Goal: Transaction & Acquisition: Subscribe to service/newsletter

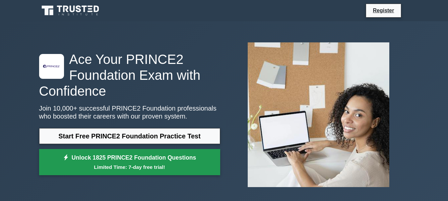
click at [129, 170] on small "Limited Time: 7-day free trial!" at bounding box center [129, 168] width 165 height 8
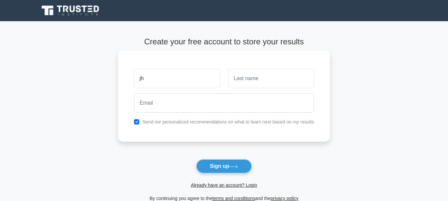
type input "jh"
click at [249, 77] on input "text" at bounding box center [271, 78] width 86 height 19
type input "lkeetñrñpg"
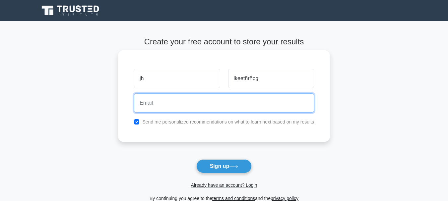
click at [158, 110] on input "email" at bounding box center [224, 103] width 180 height 19
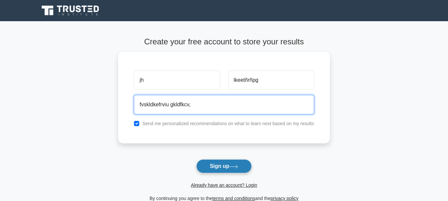
type input "fvskldkefrviu gkldfkcv,"
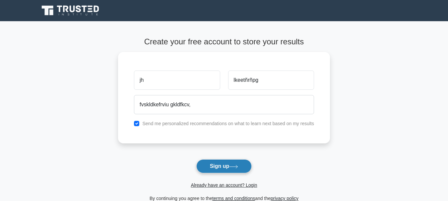
click at [203, 163] on button "Sign up" at bounding box center [225, 167] width 56 height 14
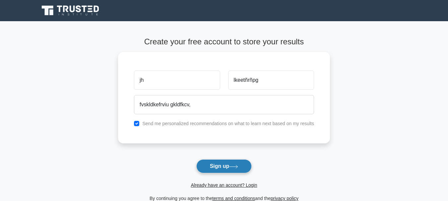
click at [203, 163] on button "Sign up" at bounding box center [225, 167] width 56 height 14
